Goal: Use online tool/utility: Use online tool/utility

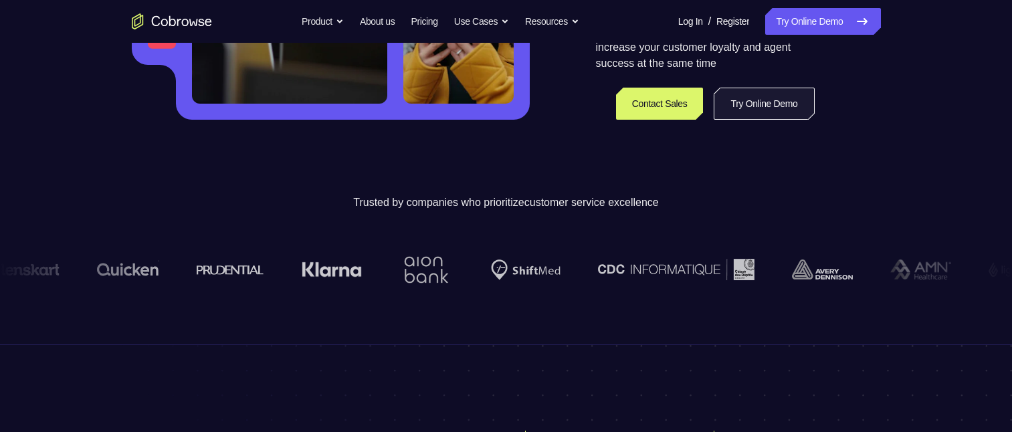
scroll to position [335, 0]
click at [740, 106] on link "Try Online Demo" at bounding box center [764, 104] width 100 height 32
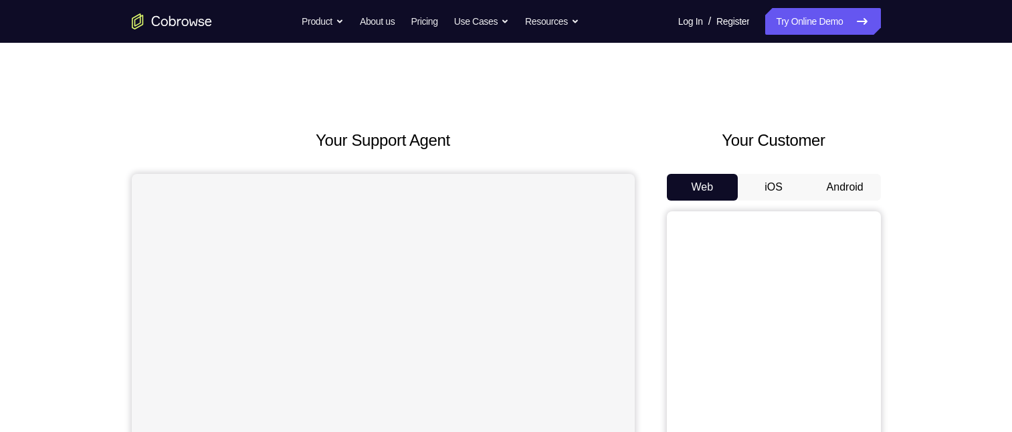
click at [834, 189] on button "Android" at bounding box center [846, 187] width 72 height 27
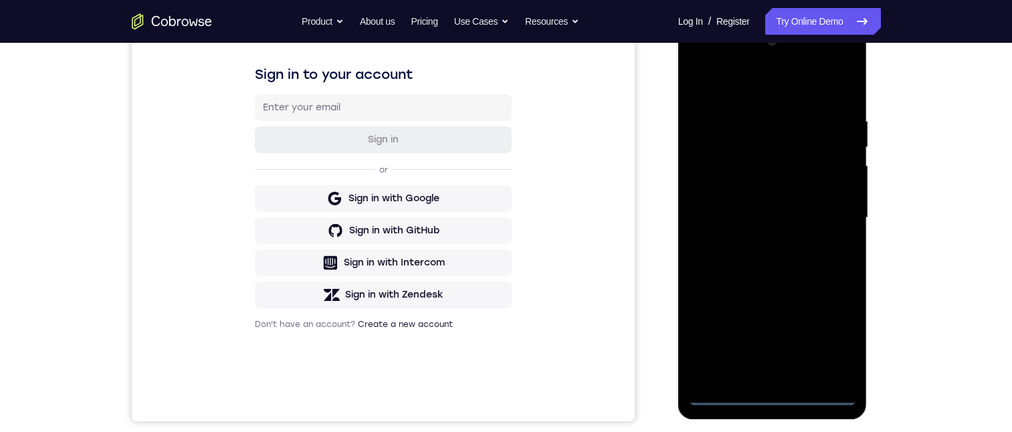
click at [771, 395] on div at bounding box center [773, 218] width 169 height 375
drag, startPoint x: 755, startPoint y: 270, endPoint x: 866, endPoint y: 162, distance: 154.8
click at [730, 133] on div at bounding box center [773, 218] width 169 height 375
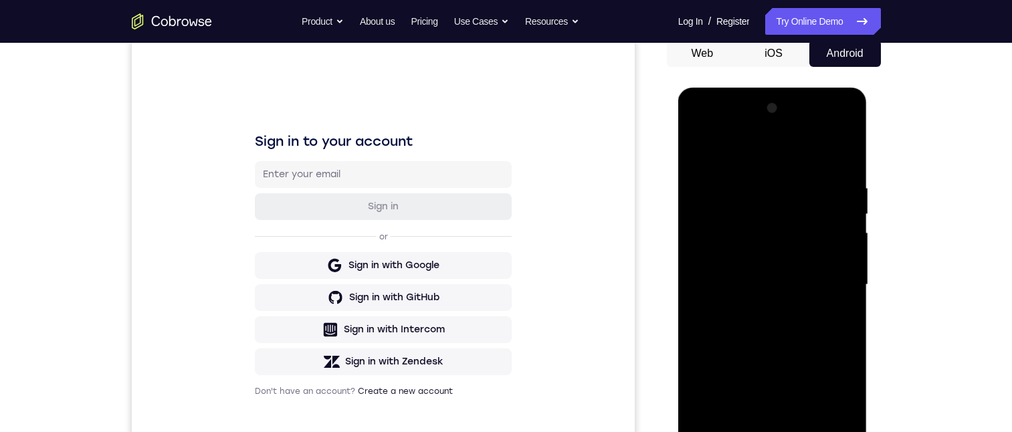
click at [792, 223] on div at bounding box center [773, 285] width 169 height 375
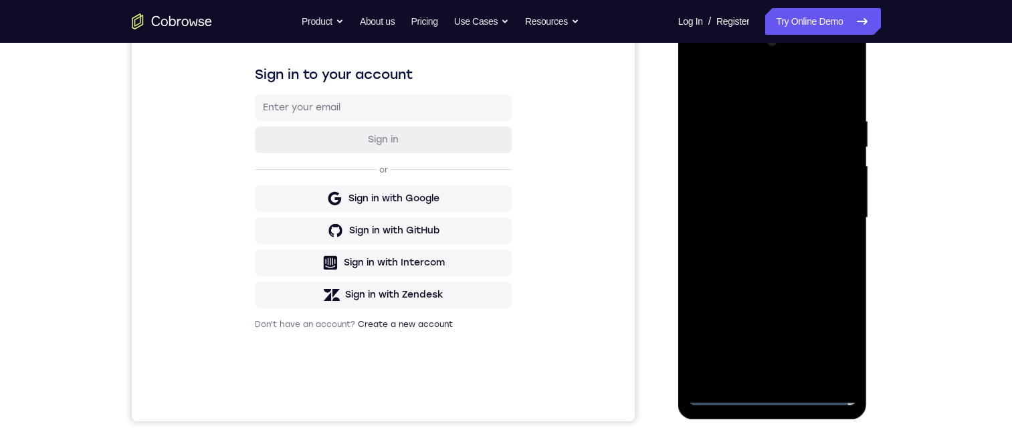
drag, startPoint x: 750, startPoint y: 171, endPoint x: 763, endPoint y: 174, distance: 13.1
click at [750, 169] on div at bounding box center [773, 218] width 169 height 375
click at [704, 139] on div at bounding box center [773, 218] width 169 height 375
click at [832, 153] on div at bounding box center [773, 218] width 169 height 375
click at [822, 361] on div at bounding box center [773, 218] width 169 height 375
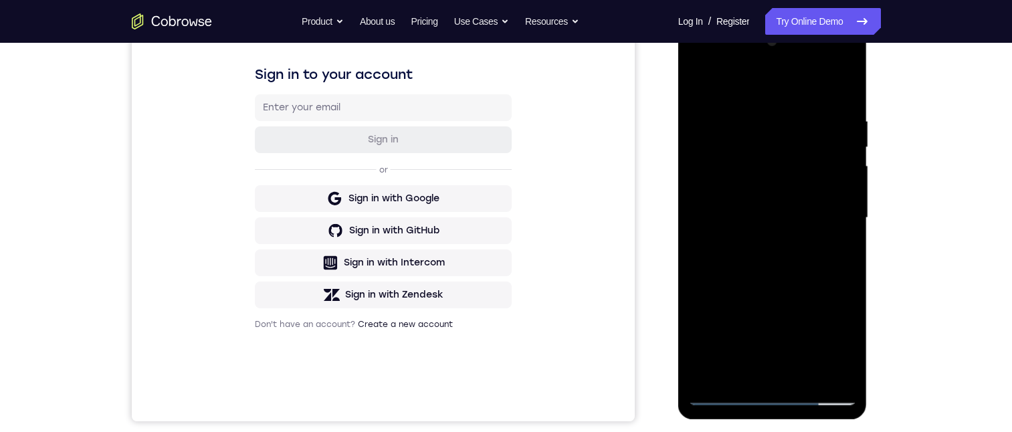
click at [830, 365] on div at bounding box center [773, 218] width 169 height 375
click at [768, 390] on div at bounding box center [773, 218] width 169 height 375
drag, startPoint x: 772, startPoint y: 393, endPoint x: 1178, endPoint y: 415, distance: 406.1
click at [772, 393] on div at bounding box center [773, 218] width 169 height 375
click at [831, 337] on div at bounding box center [773, 218] width 169 height 375
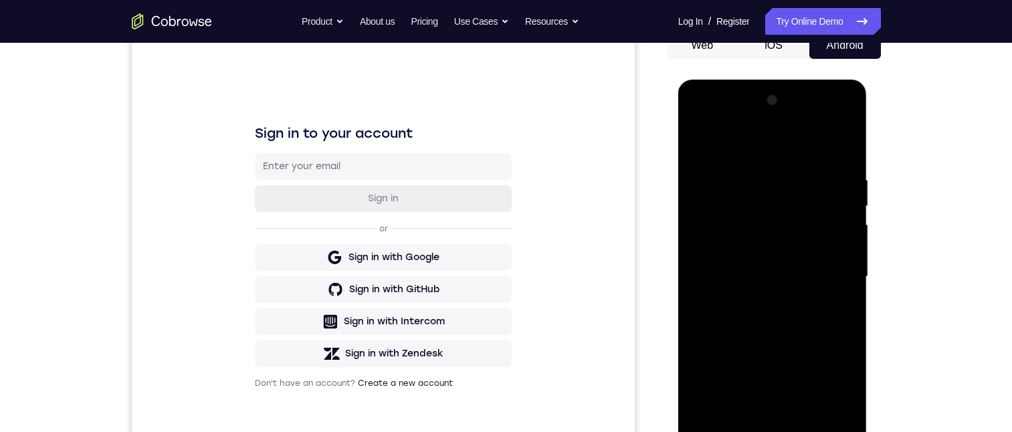
scroll to position [134, 0]
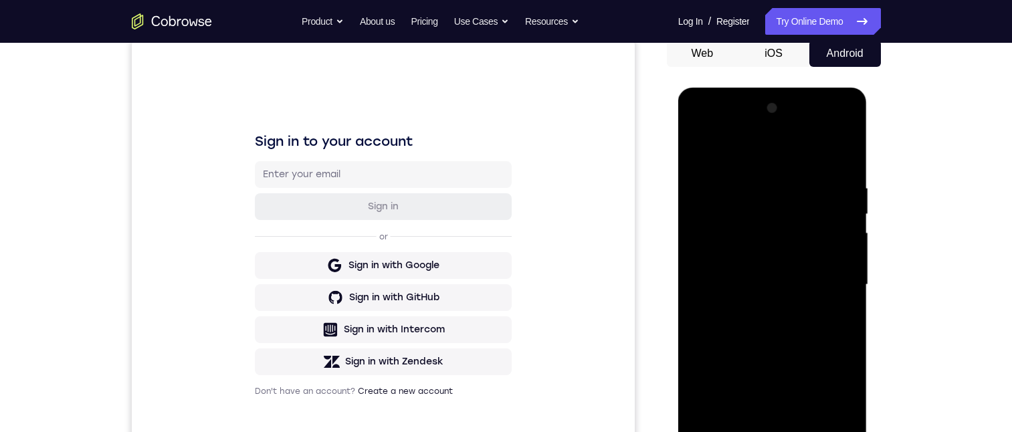
click at [723, 126] on div at bounding box center [773, 285] width 169 height 375
click at [739, 208] on div at bounding box center [773, 285] width 169 height 375
click at [804, 175] on div at bounding box center [773, 285] width 169 height 375
drag, startPoint x: 748, startPoint y: 284, endPoint x: 748, endPoint y: 240, distance: 44.2
click at [748, 240] on div at bounding box center [773, 285] width 169 height 375
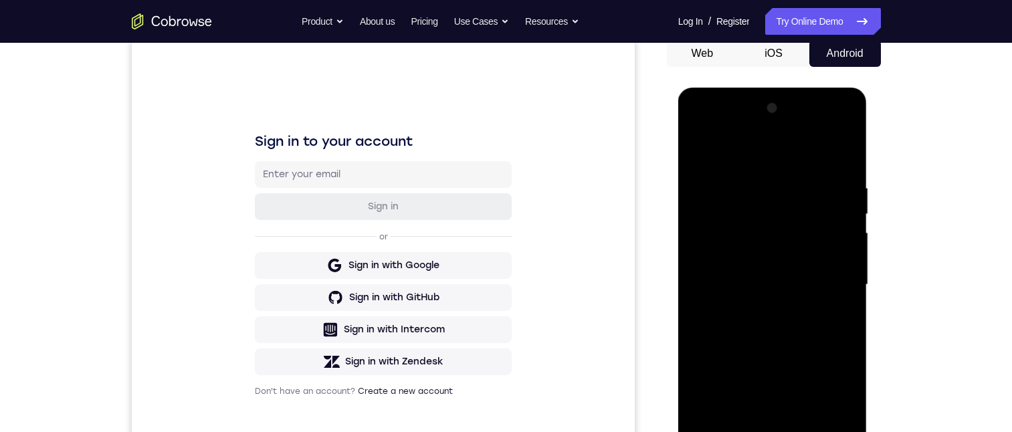
click at [715, 381] on div at bounding box center [773, 285] width 169 height 375
click at [726, 277] on div at bounding box center [773, 285] width 169 height 375
click at [768, 294] on div at bounding box center [773, 285] width 169 height 375
click at [756, 304] on div at bounding box center [773, 285] width 169 height 375
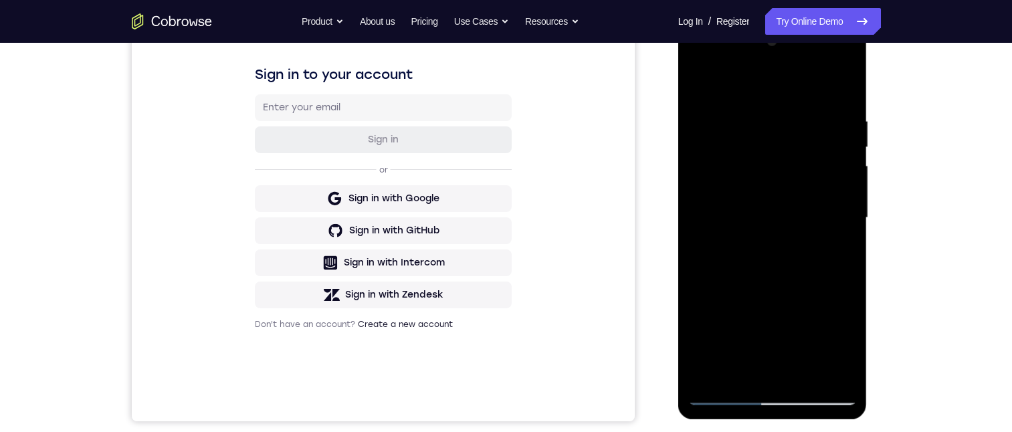
click at [827, 334] on div at bounding box center [773, 218] width 169 height 375
drag, startPoint x: 725, startPoint y: 391, endPoint x: 1556, endPoint y: 327, distance: 833.0
click at [725, 391] on div at bounding box center [773, 218] width 169 height 375
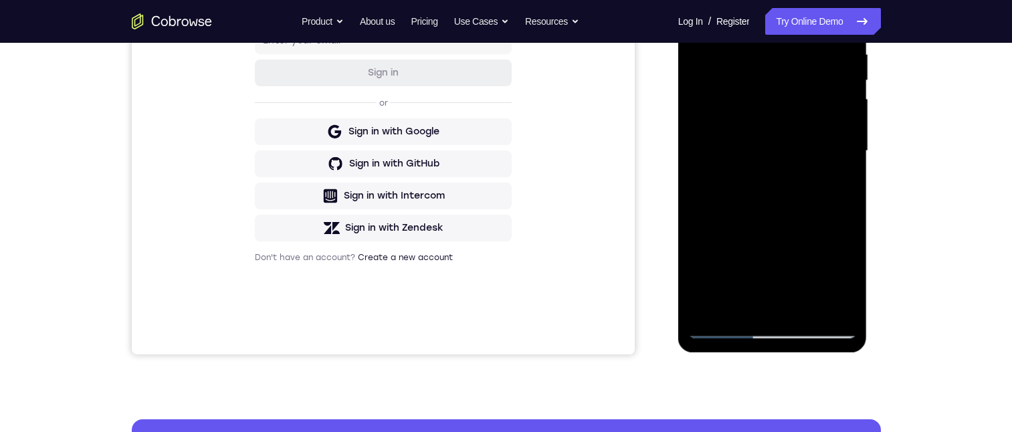
click at [764, 44] on div at bounding box center [773, 151] width 169 height 375
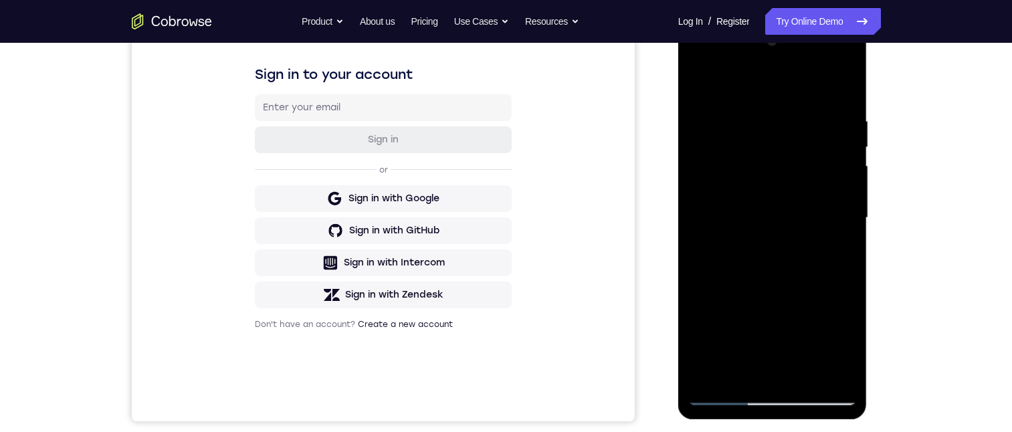
click at [771, 393] on div at bounding box center [773, 218] width 169 height 375
drag, startPoint x: 733, startPoint y: 208, endPoint x: 721, endPoint y: 88, distance: 121.1
click at [722, 87] on div at bounding box center [773, 218] width 169 height 375
click at [788, 150] on div at bounding box center [773, 218] width 169 height 375
click at [830, 365] on div at bounding box center [773, 218] width 169 height 375
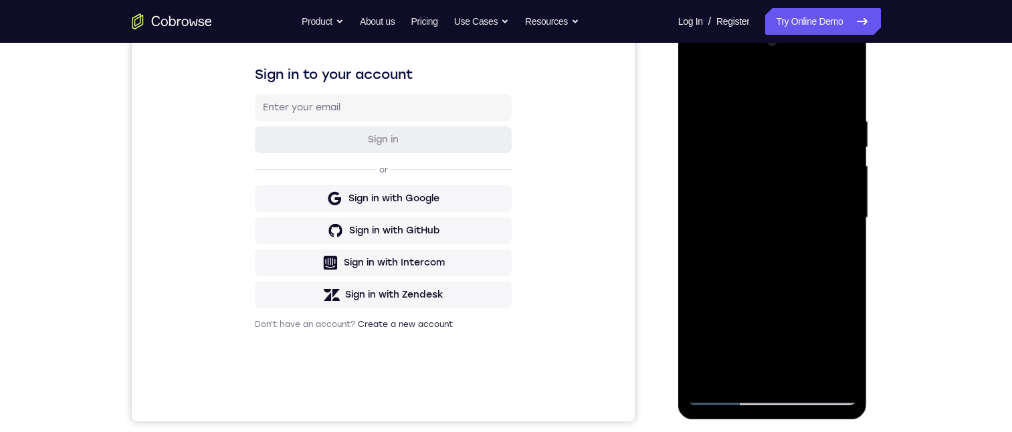
click at [835, 363] on div at bounding box center [773, 218] width 169 height 375
click at [834, 363] on div at bounding box center [773, 218] width 169 height 375
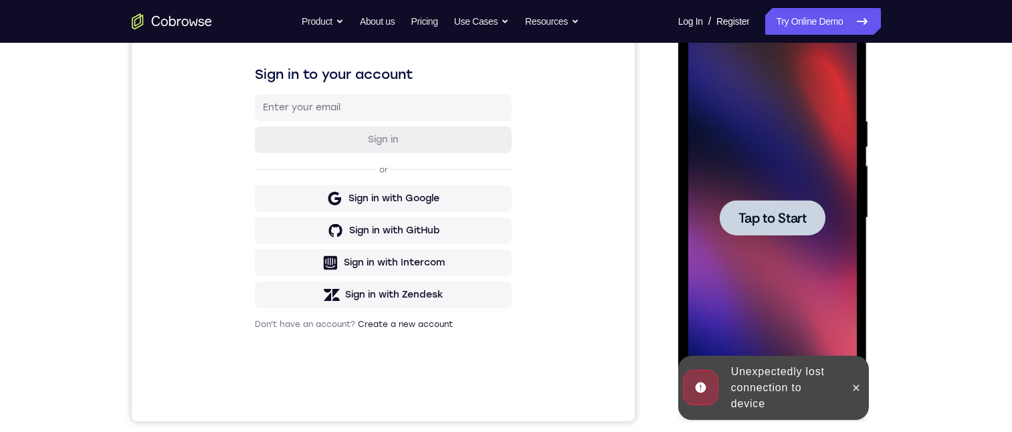
drag, startPoint x: 707, startPoint y: 60, endPoint x: 1385, endPoint y: 62, distance: 678.6
click at [707, 21] on div "Tap to Start" at bounding box center [773, 21] width 189 height 0
click at [854, 381] on button at bounding box center [856, 387] width 21 height 21
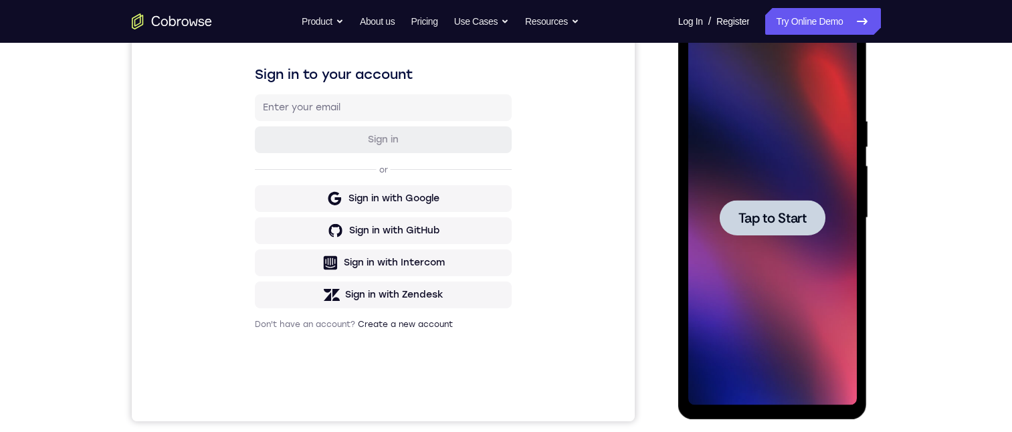
click at [742, 207] on div at bounding box center [773, 217] width 106 height 35
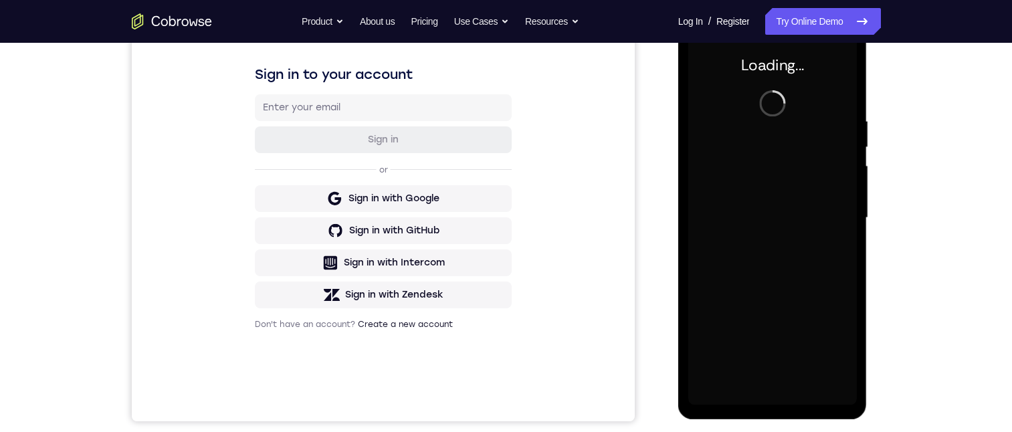
scroll to position [0, 0]
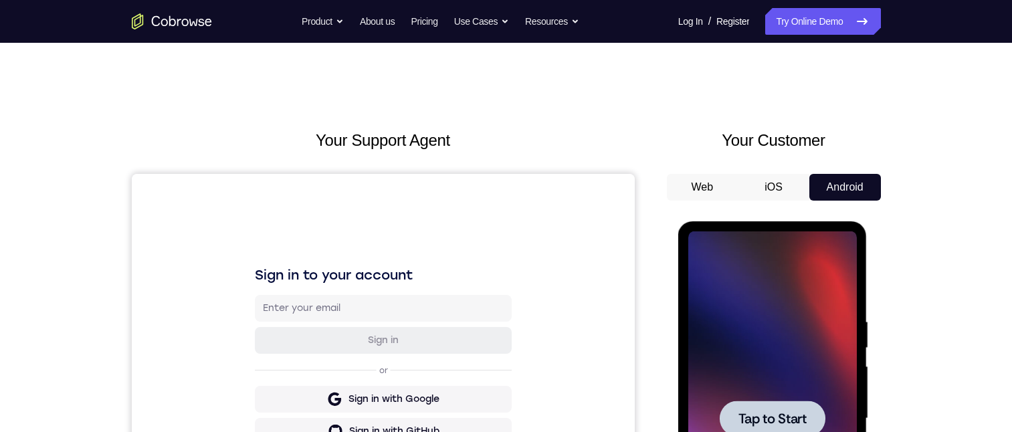
click at [754, 418] on span "Tap to Start" at bounding box center [773, 418] width 68 height 13
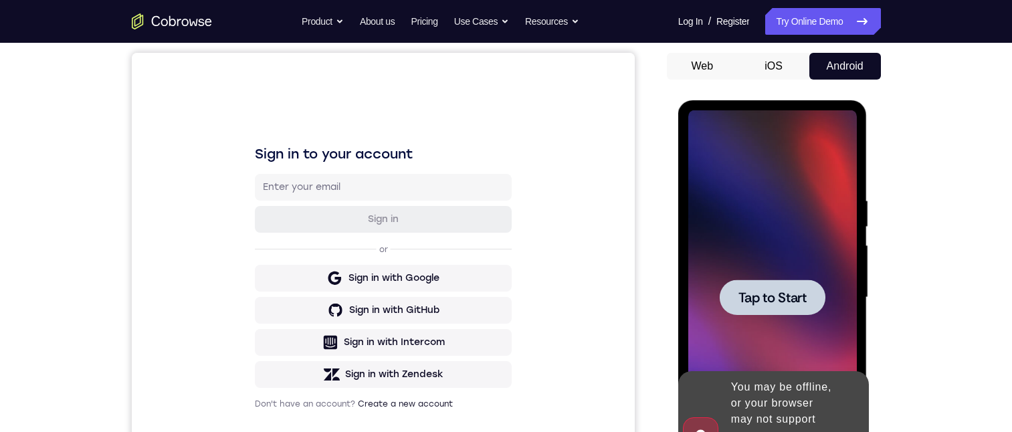
click at [763, 304] on span "Tap to Start" at bounding box center [773, 297] width 68 height 13
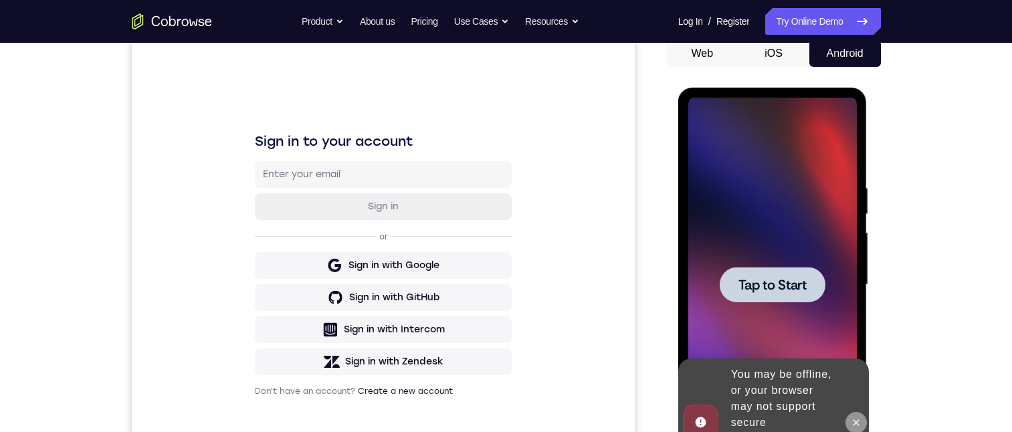
click at [857, 418] on icon at bounding box center [856, 423] width 11 height 11
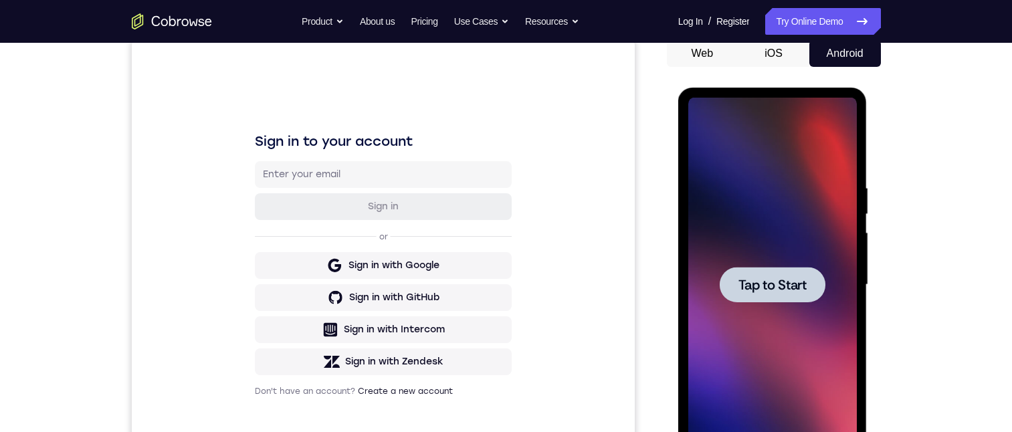
click at [762, 286] on span "Tap to Start" at bounding box center [773, 284] width 68 height 13
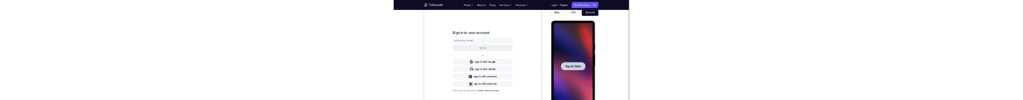
scroll to position [0, 0]
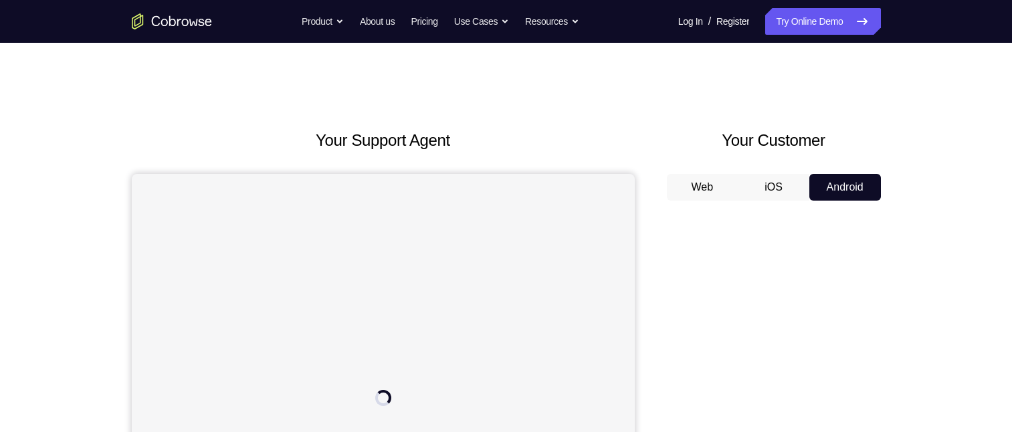
click at [778, 217] on div at bounding box center [774, 417] width 214 height 412
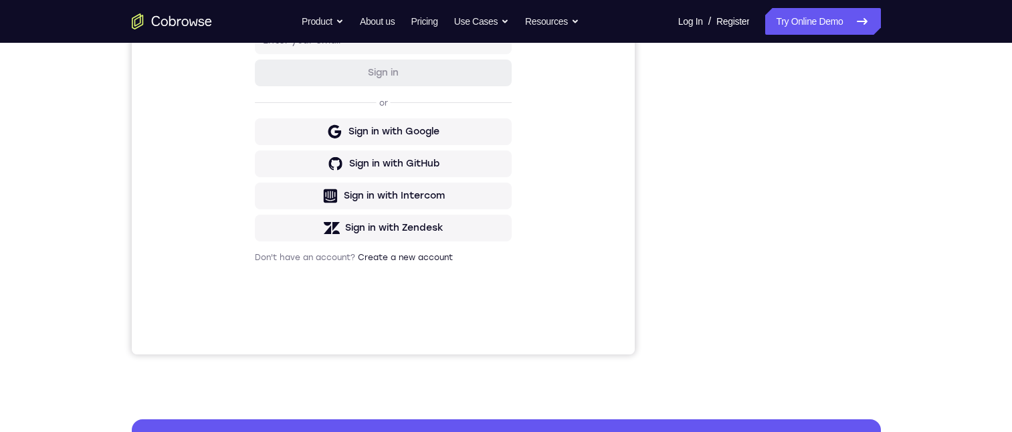
scroll to position [201, 0]
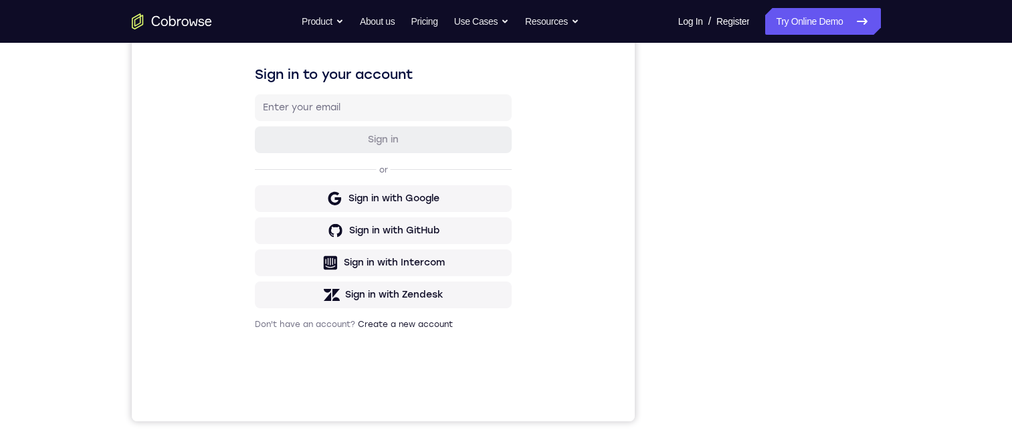
drag, startPoint x: 607, startPoint y: 147, endPoint x: 808, endPoint y: 80, distance: 212.3
click at [607, 147] on div "Sign in to your account Sign in or Sign in with Google Sign in with GitHub Sign…" at bounding box center [382, 197] width 503 height 448
